Goal: Task Accomplishment & Management: Manage account settings

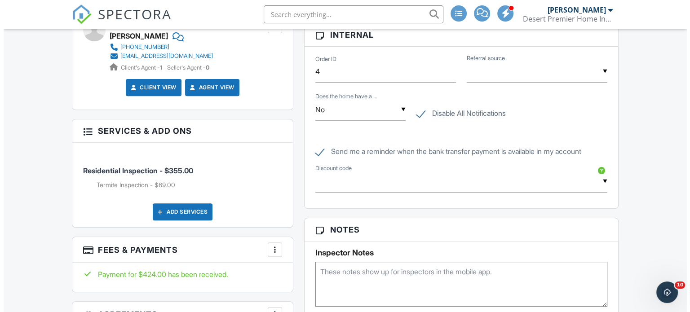
scroll to position [359, 0]
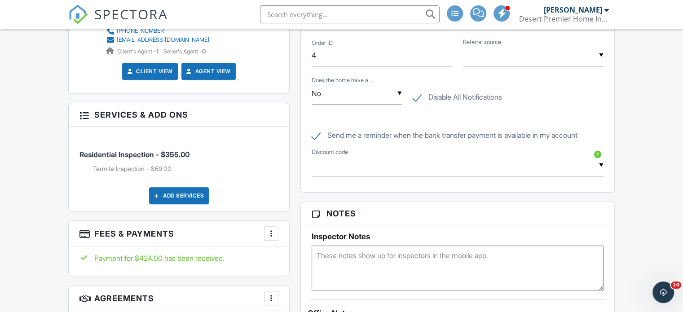
click at [274, 236] on div at bounding box center [271, 233] width 9 height 9
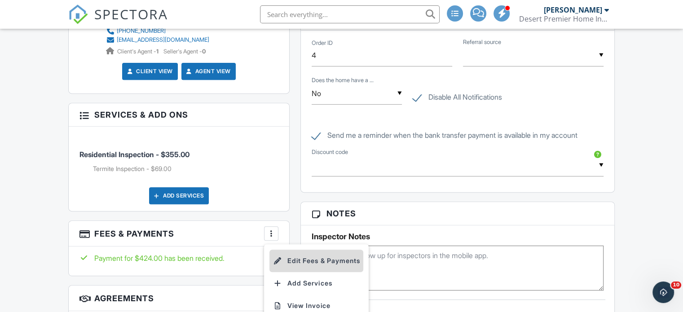
click at [283, 256] on li "Edit Fees & Payments" at bounding box center [316, 261] width 94 height 22
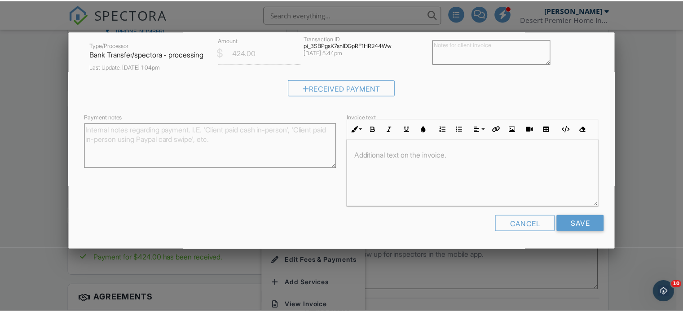
scroll to position [201, 0]
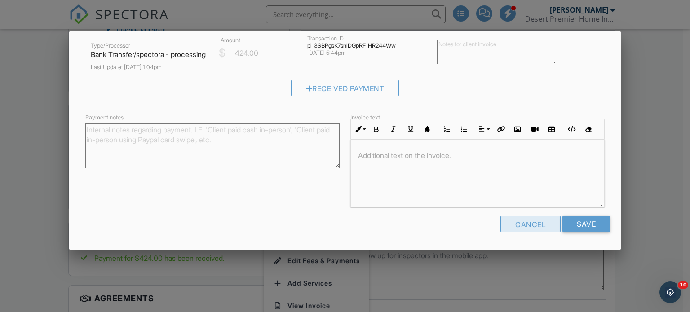
click at [505, 224] on div "Cancel" at bounding box center [530, 224] width 60 height 16
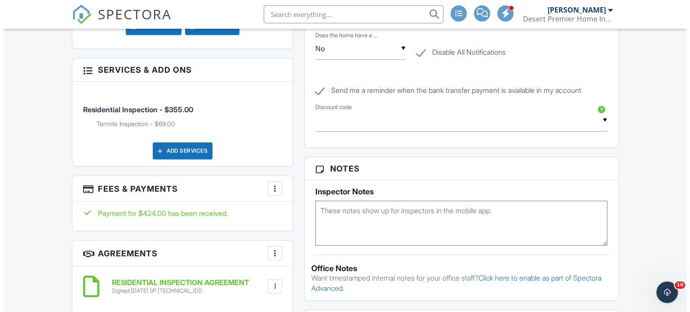
scroll to position [494, 0]
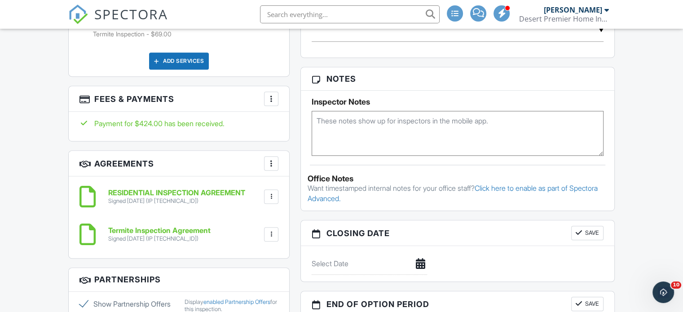
click at [273, 97] on div at bounding box center [271, 98] width 9 height 9
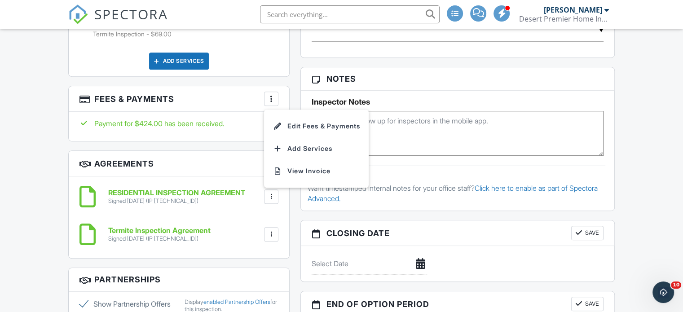
click at [293, 123] on li "Edit Fees & Payments" at bounding box center [316, 126] width 94 height 22
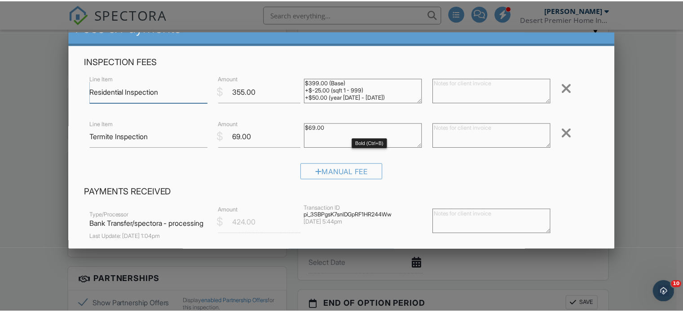
scroll to position [0, 0]
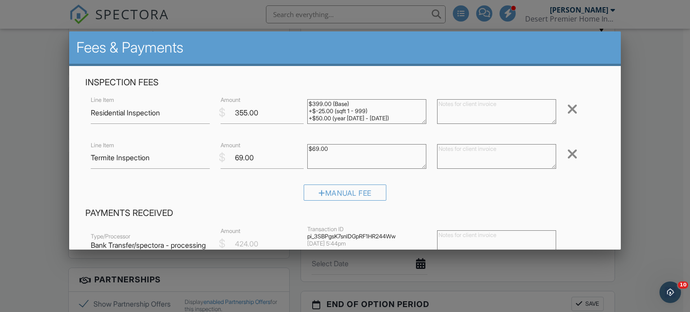
click at [652, 88] on div at bounding box center [345, 150] width 690 height 390
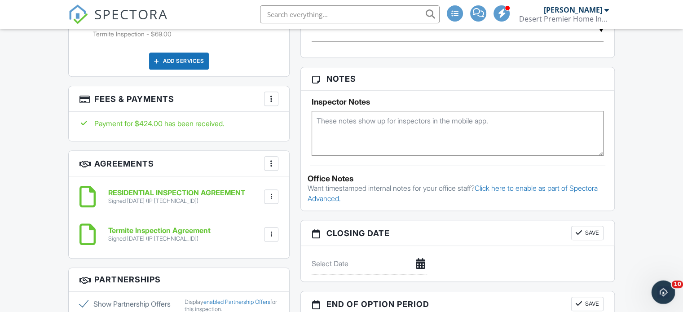
click at [662, 289] on icon "Open Intercom Messenger" at bounding box center [662, 290] width 6 height 7
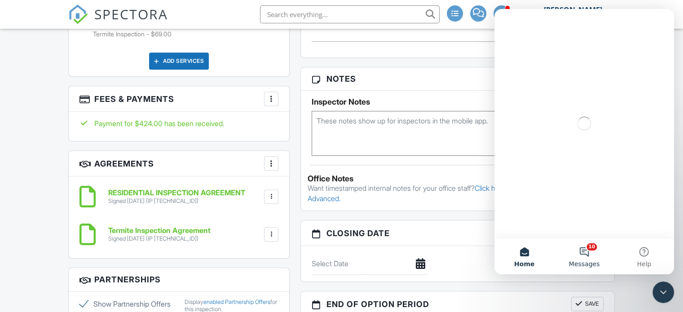
click at [596, 249] on button "10 Messages" at bounding box center [584, 256] width 60 height 36
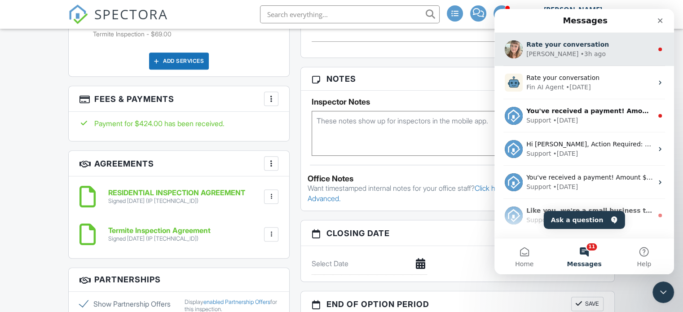
click at [580, 58] on div "• 3h ago" at bounding box center [593, 53] width 26 height 9
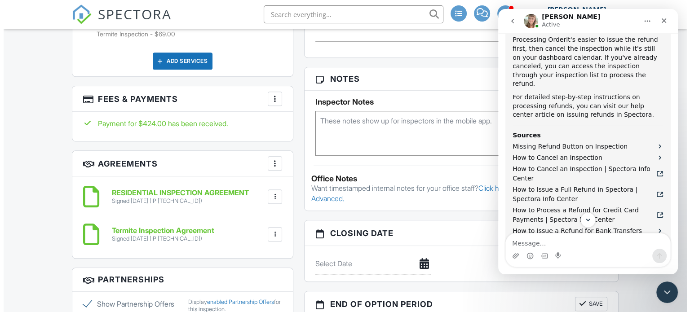
scroll to position [539, 0]
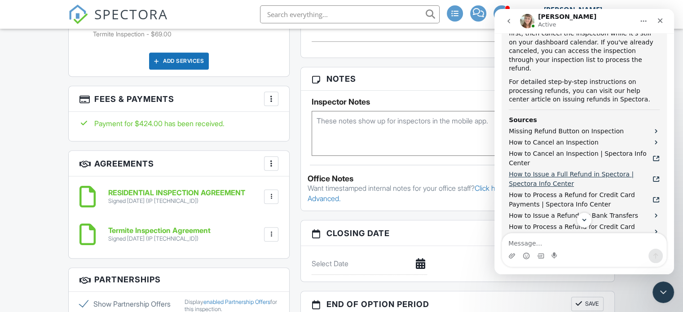
click at [580, 170] on span "How to Issue a Full Refund in Spectora | Spectora Info Center" at bounding box center [581, 179] width 144 height 19
click at [268, 97] on div at bounding box center [271, 98] width 9 height 9
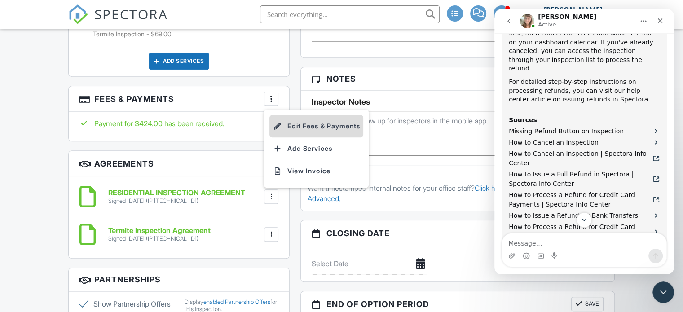
click at [289, 124] on li "Edit Fees & Payments" at bounding box center [316, 126] width 94 height 22
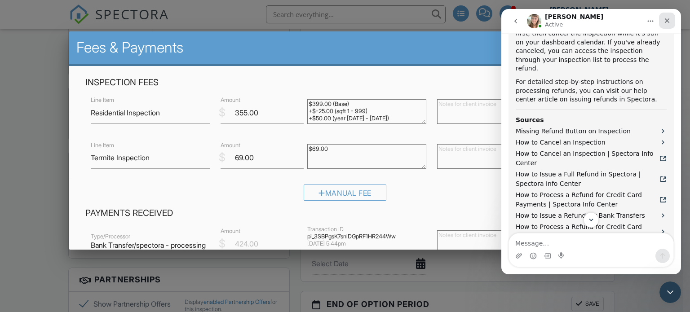
click at [661, 25] on div "Close" at bounding box center [667, 21] width 16 height 16
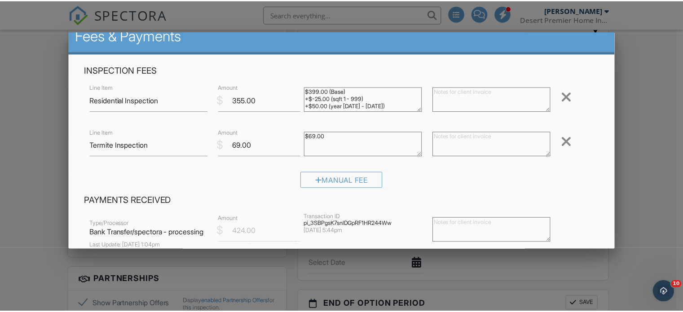
scroll to position [0, 0]
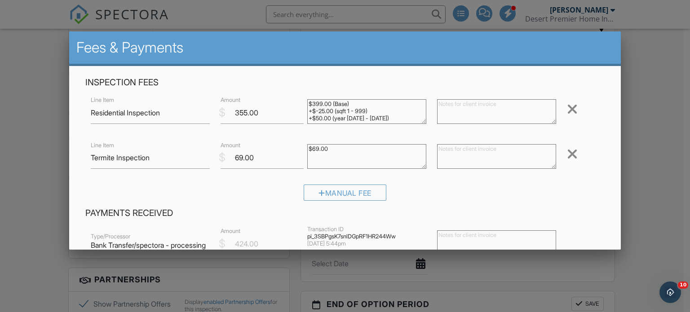
click at [651, 106] on div at bounding box center [345, 150] width 690 height 390
